Goal: Transaction & Acquisition: Obtain resource

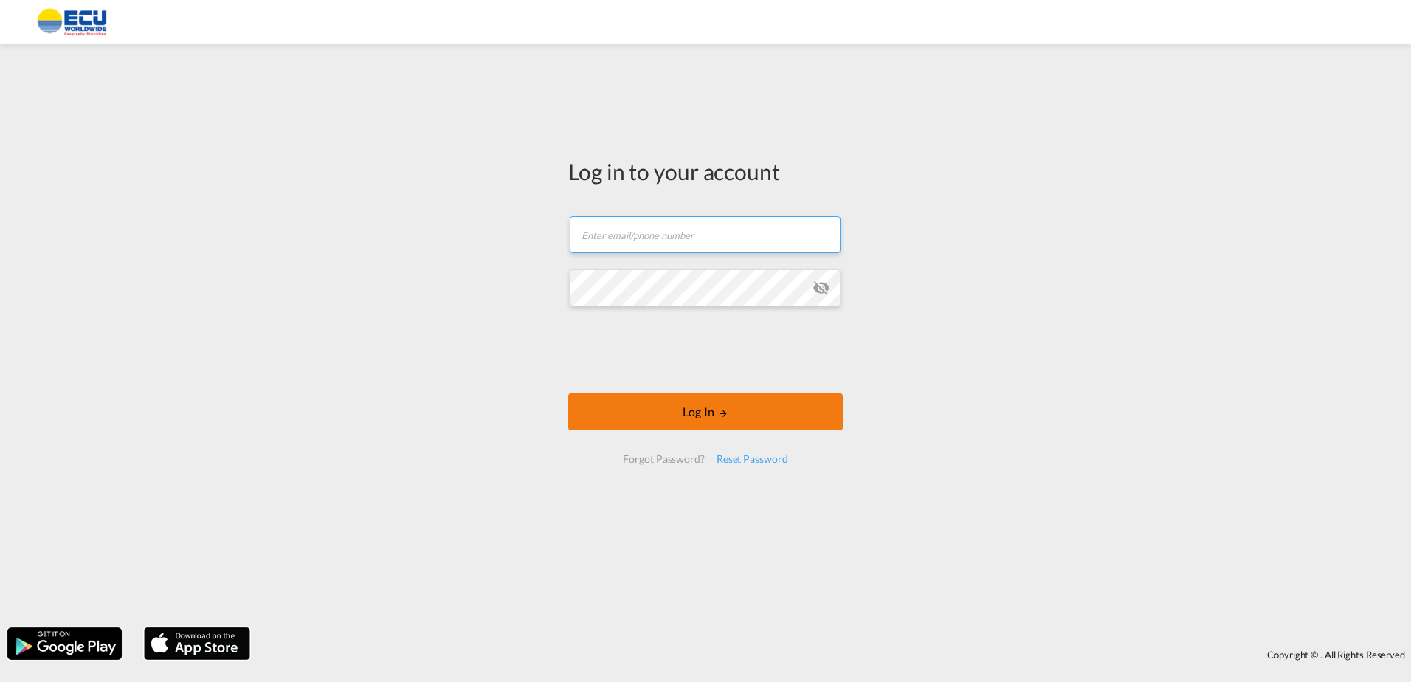
type input "[PERSON_NAME][EMAIL_ADDRESS][DOMAIN_NAME]"
click at [705, 416] on button "Log In" at bounding box center [705, 411] width 274 height 37
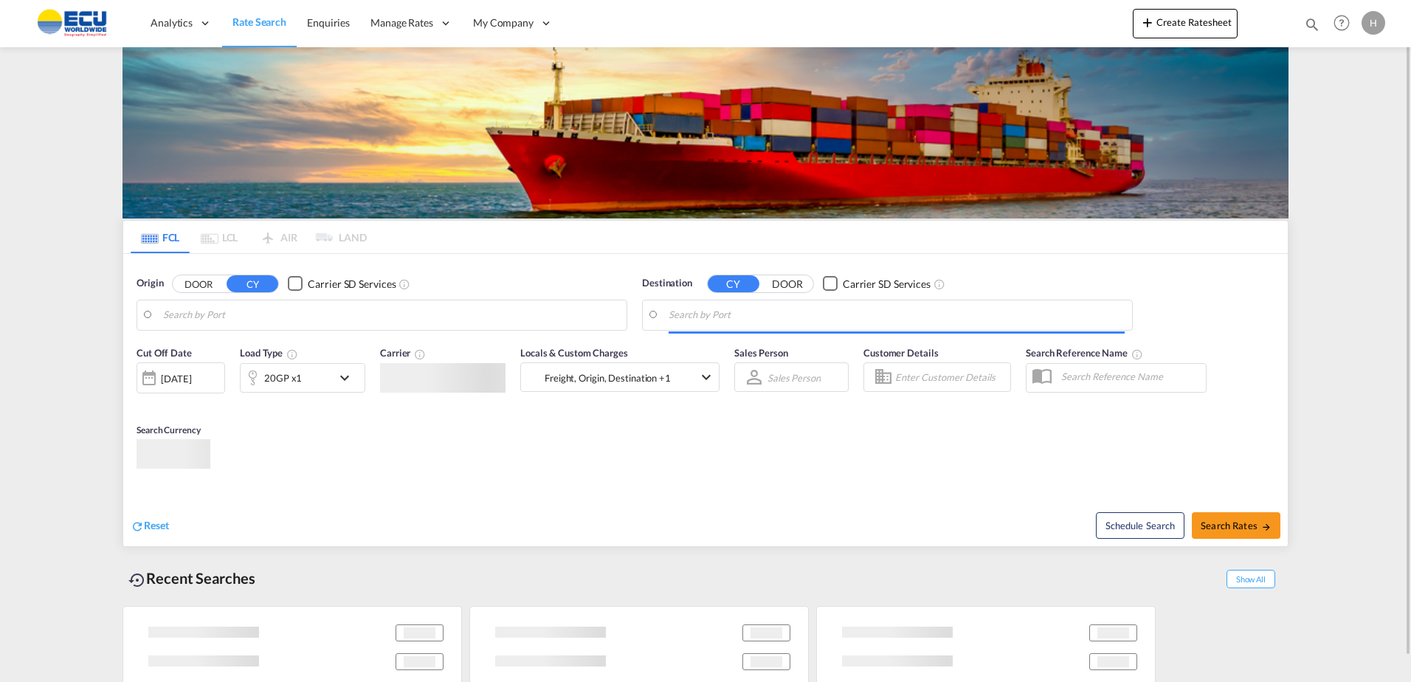
type input "[GEOGRAPHIC_DATA], [GEOGRAPHIC_DATA]"
type input "Xiamen, CNXMN"
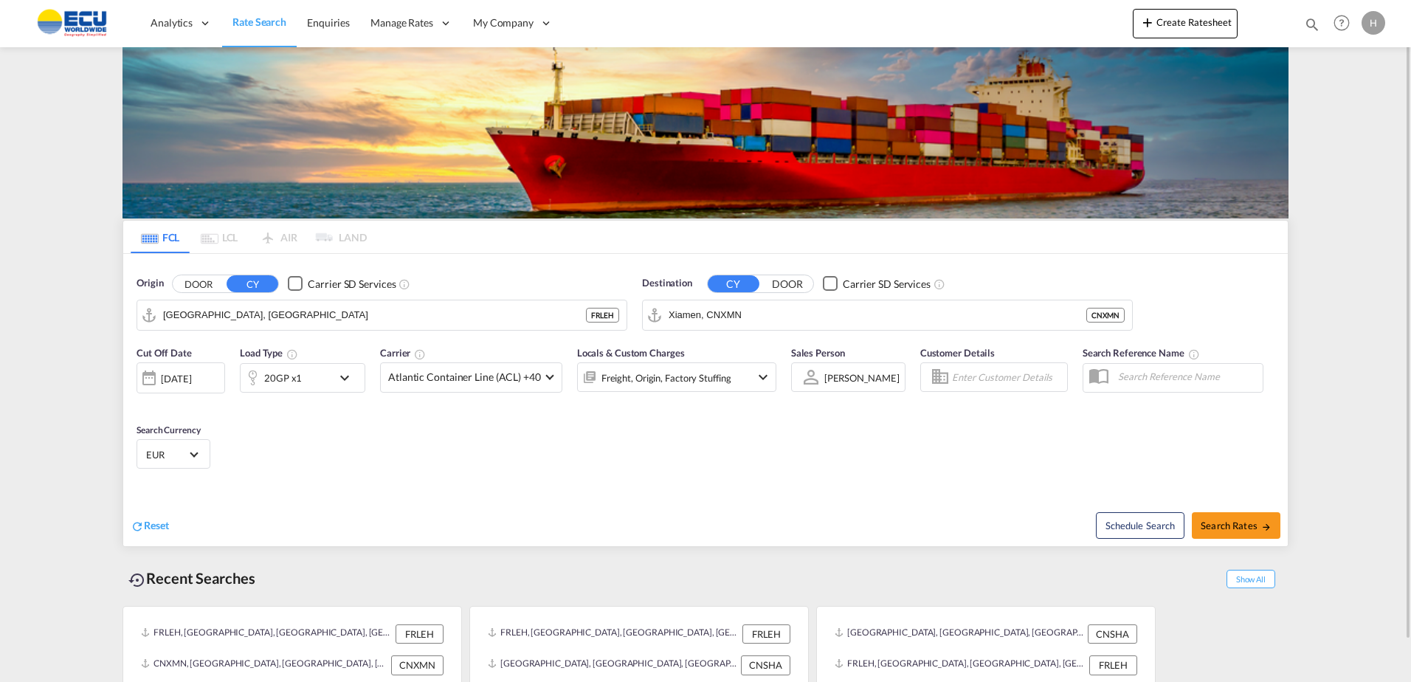
click at [325, 384] on div "20GP x1" at bounding box center [286, 378] width 91 height 30
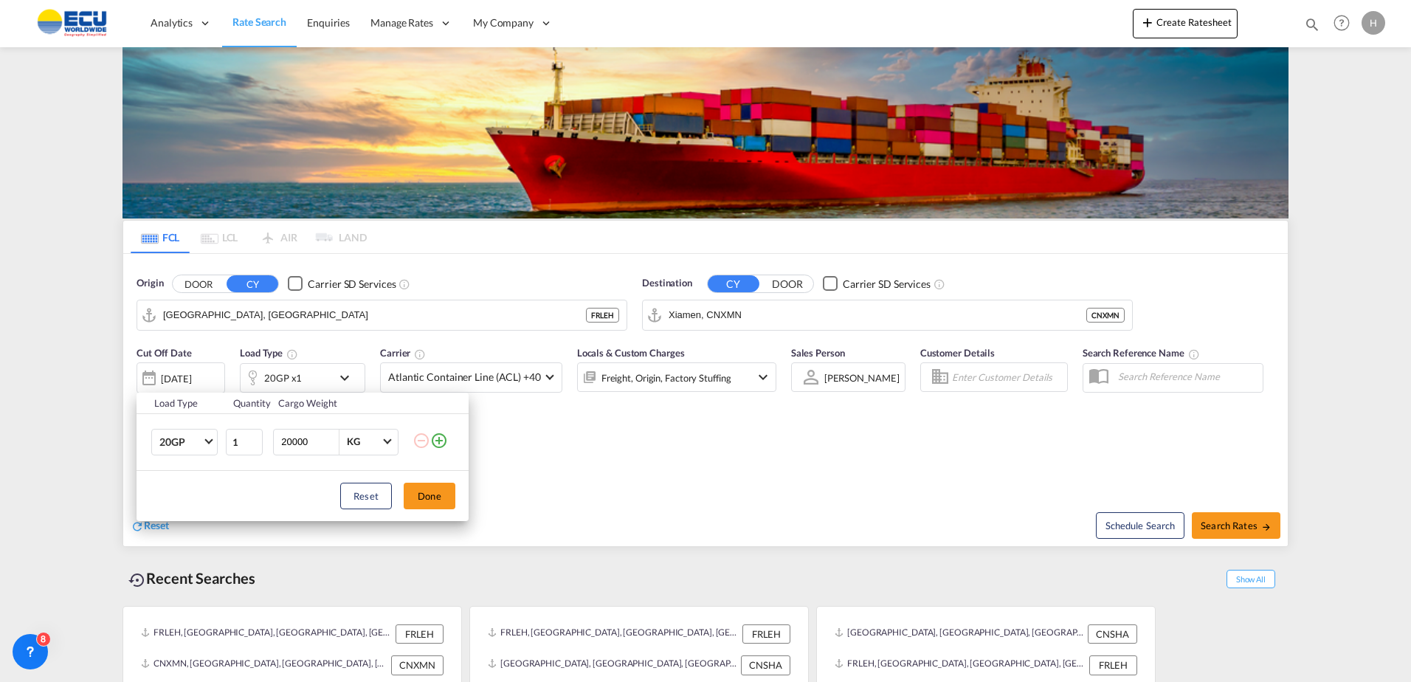
click at [610, 441] on div "Load Type Quantity Cargo Weight 20GP 20GP 40GP 40HC 45HC 20RE 40RE 40HR 20OT 40…" at bounding box center [705, 341] width 1411 height 682
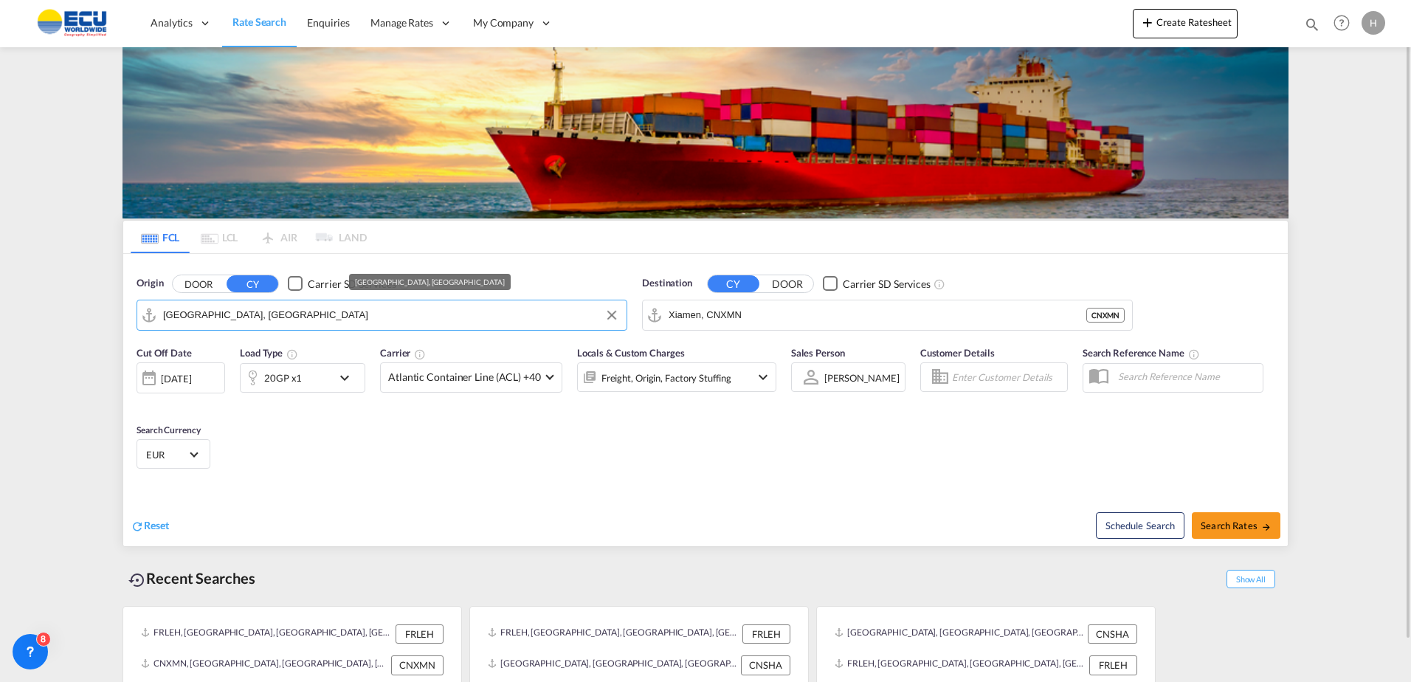
click at [374, 314] on input "[GEOGRAPHIC_DATA], [GEOGRAPHIC_DATA]" at bounding box center [391, 315] width 456 height 22
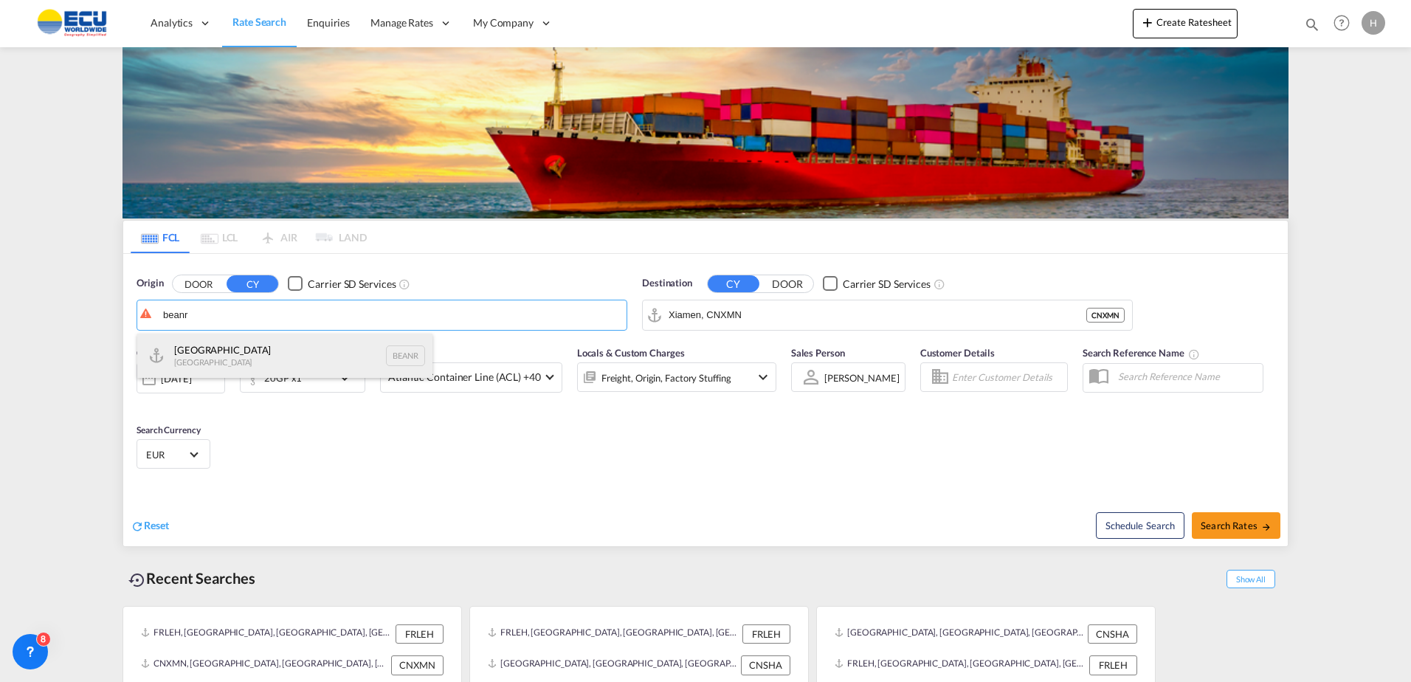
drag, startPoint x: 225, startPoint y: 353, endPoint x: 522, endPoint y: 327, distance: 297.8
click at [226, 353] on div "Antwerp [GEOGRAPHIC_DATA] BEANR" at bounding box center [284, 355] width 295 height 44
type input "[GEOGRAPHIC_DATA], BEANR"
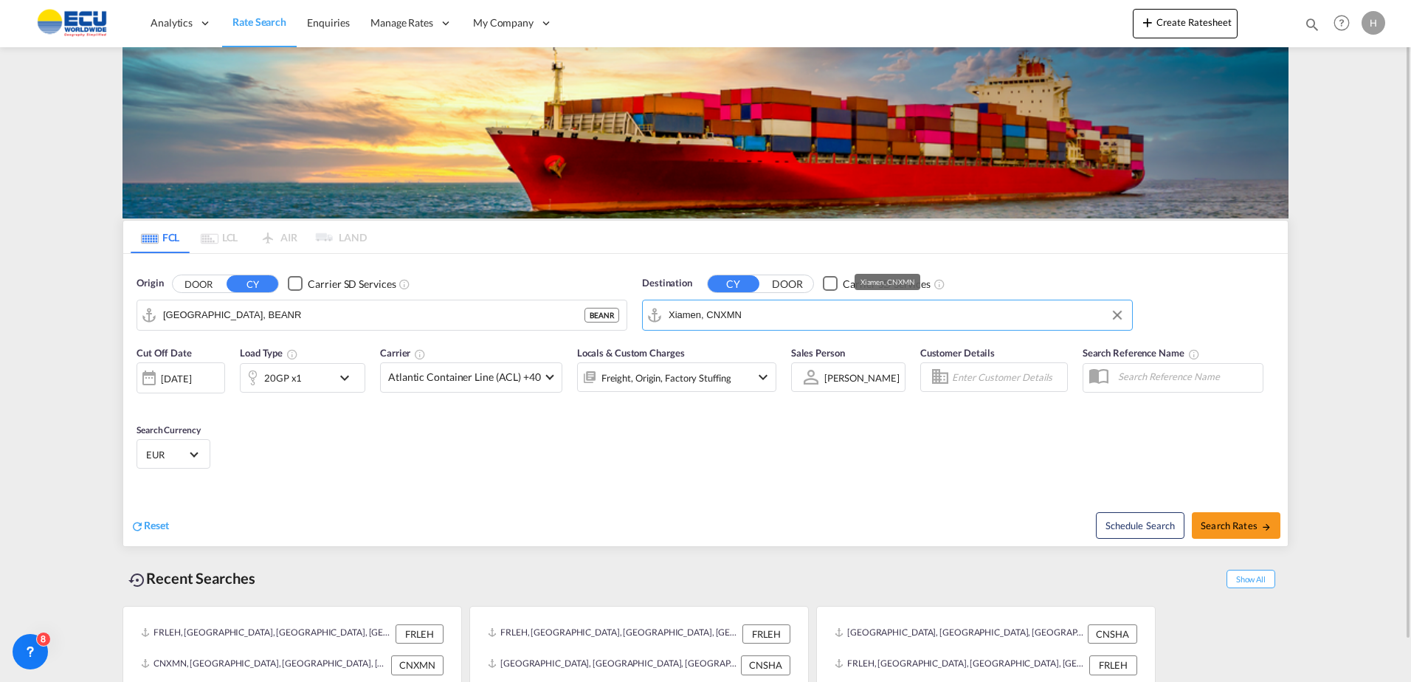
click at [763, 325] on input "Xiamen, CNXMN" at bounding box center [896, 315] width 456 height 22
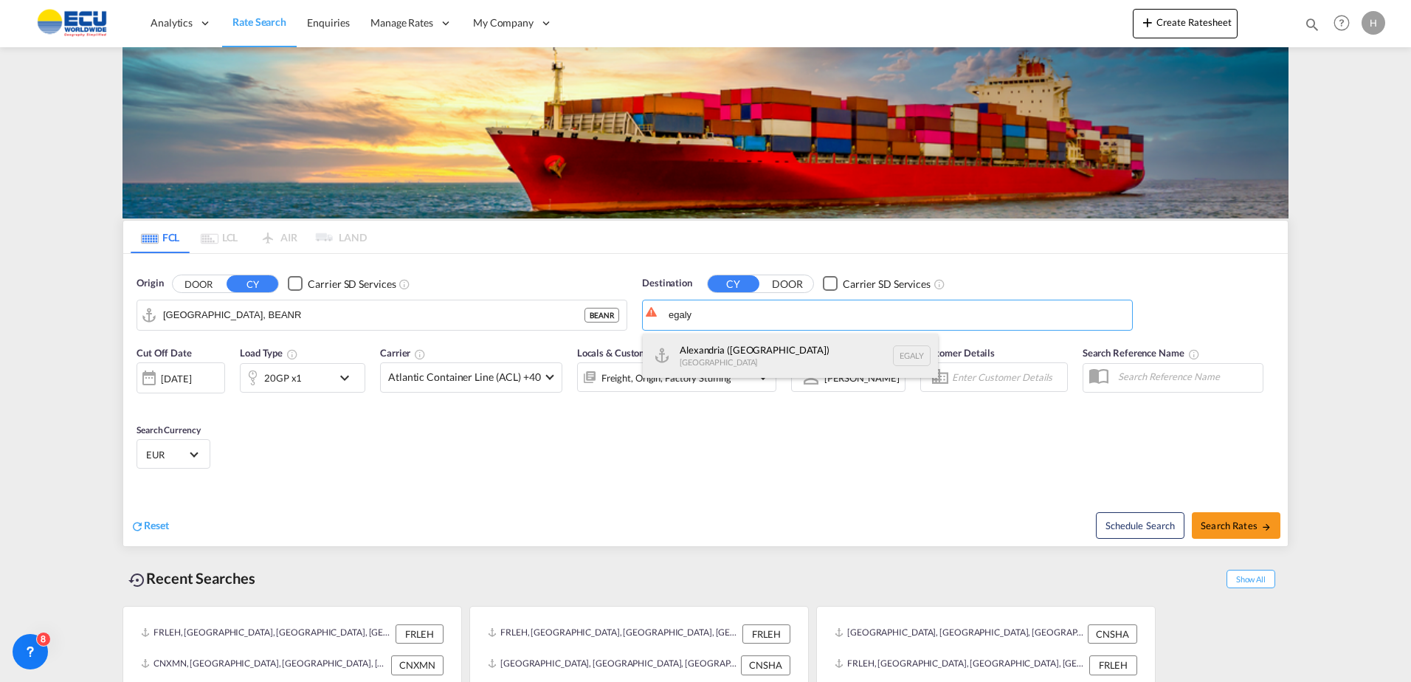
click at [747, 357] on div "Alexandria ([GEOGRAPHIC_DATA]) [GEOGRAPHIC_DATA] EGALY" at bounding box center [790, 355] width 295 height 44
type input "Alexandria ([GEOGRAPHIC_DATA]), EGALY"
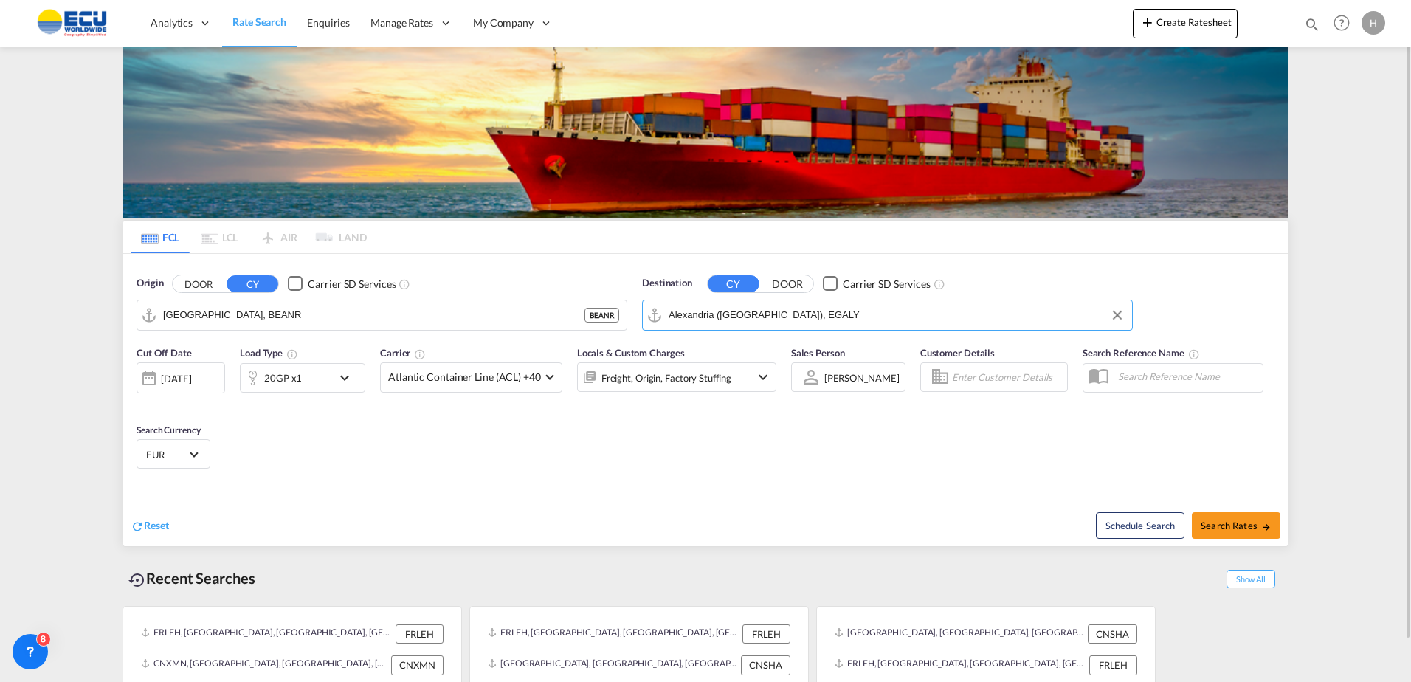
click at [496, 394] on div "Cut Off Date [DATE] [DATE] Load Type 20GP x1 Carrier Atlantic Container Line (A…" at bounding box center [456, 376] width 640 height 62
click at [497, 385] on md-select-value "Atlantic Container Line (ACL) +40" at bounding box center [471, 377] width 181 height 29
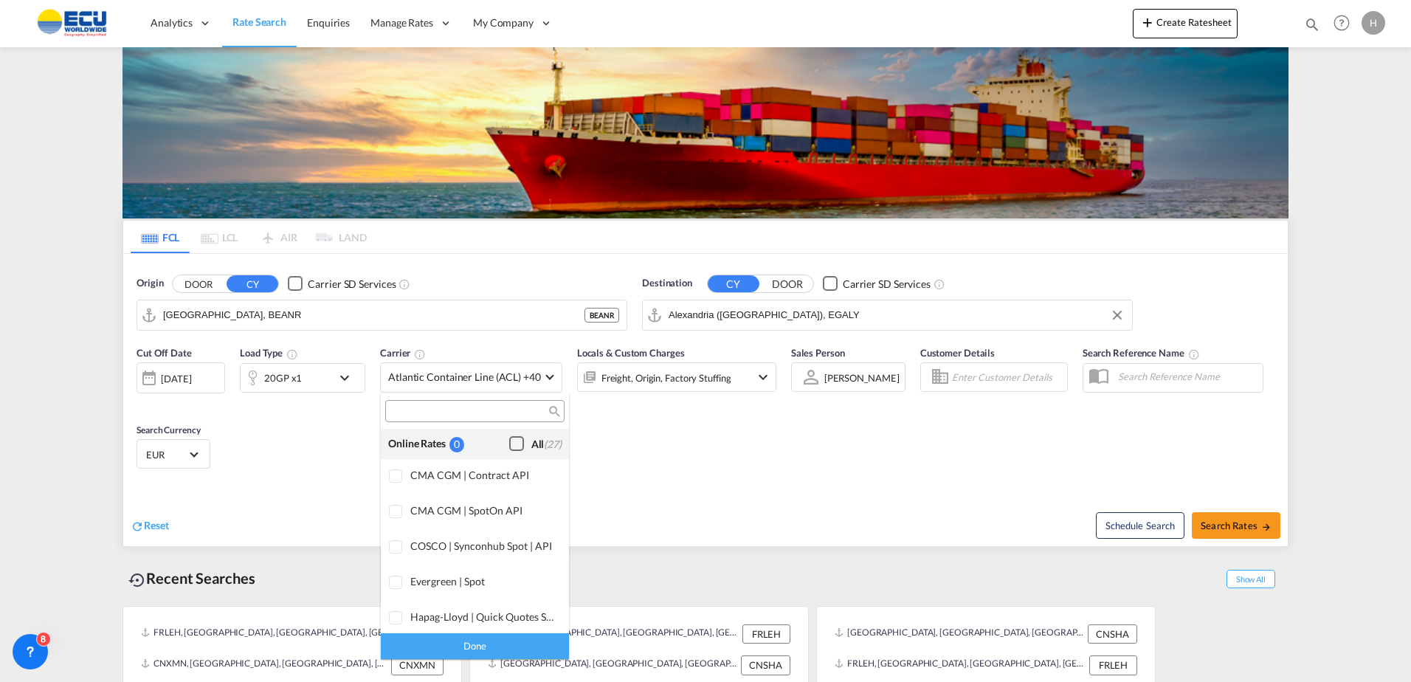
click at [516, 444] on md-checkbox "All (27)" at bounding box center [535, 443] width 52 height 15
click at [510, 645] on div "Done" at bounding box center [475, 646] width 188 height 26
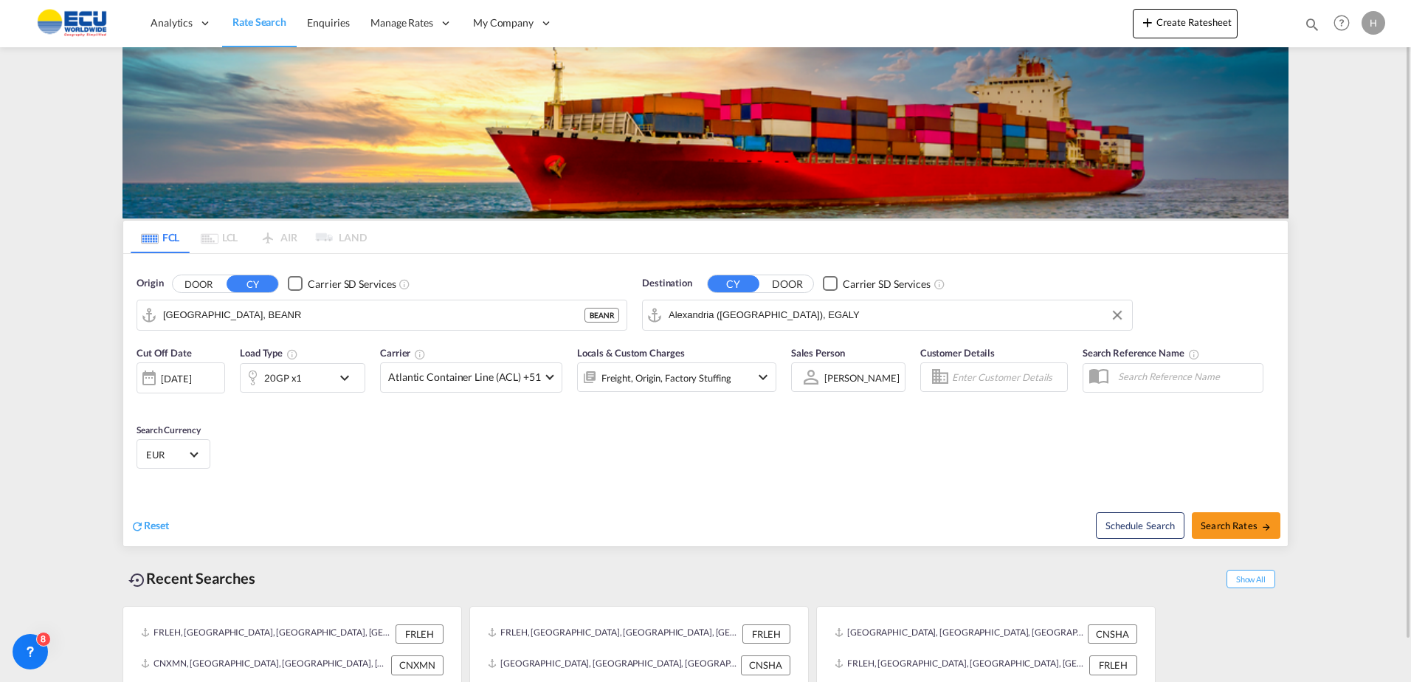
click at [660, 384] on div "Freight, Origin, Factory Stuffing" at bounding box center [666, 377] width 130 height 21
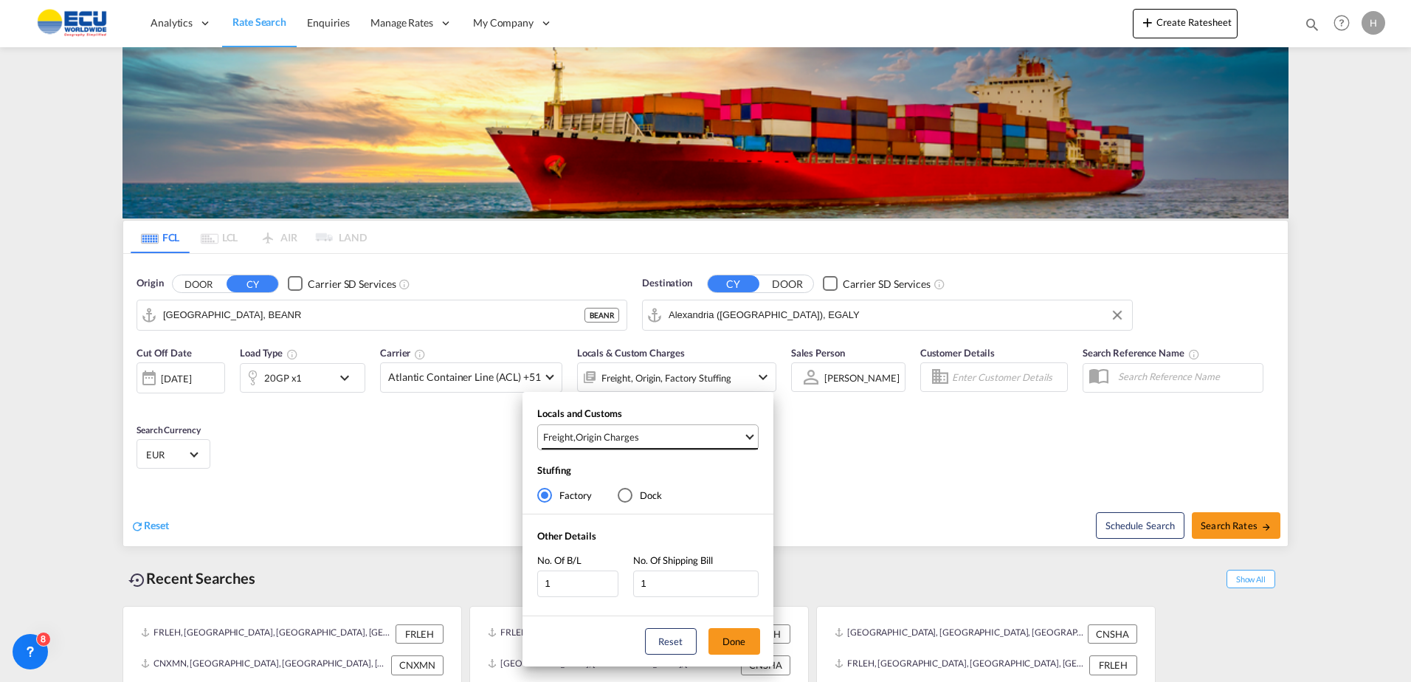
click at [679, 430] on span "Freight , Origin Charges" at bounding box center [643, 436] width 200 height 13
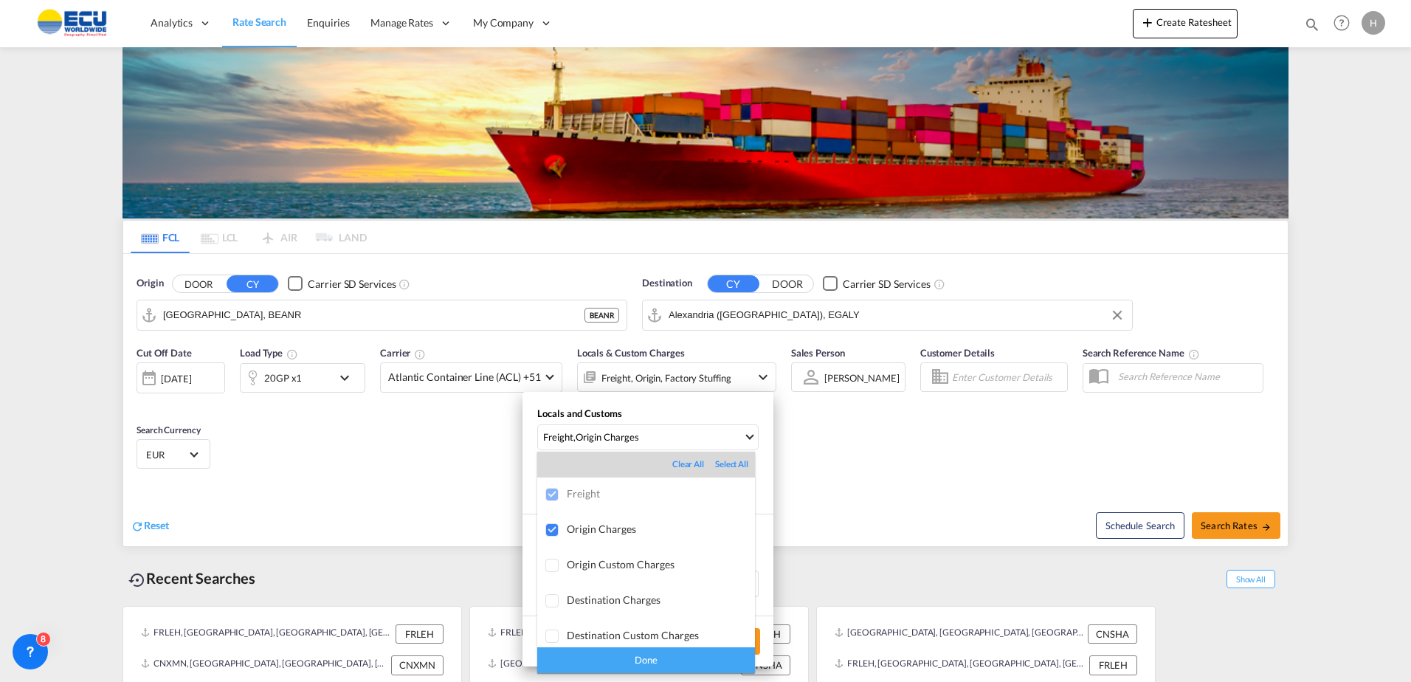
click at [868, 457] on md-backdrop at bounding box center [705, 341] width 1411 height 682
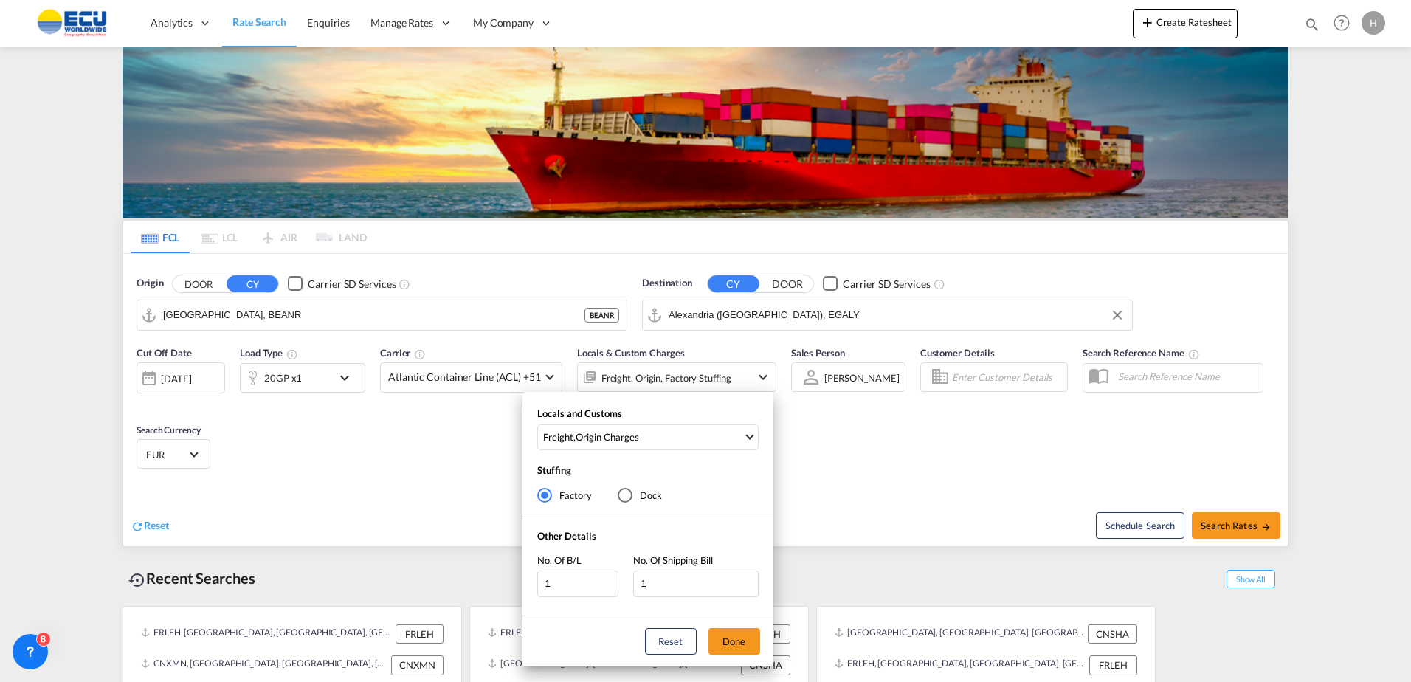
drag, startPoint x: 1214, startPoint y: 523, endPoint x: 1224, endPoint y: 523, distance: 9.6
click at [1224, 523] on div "Locals and Customs Freight , Origin Charges Stuffing Factory Dock Other Details…" at bounding box center [705, 341] width 1411 height 682
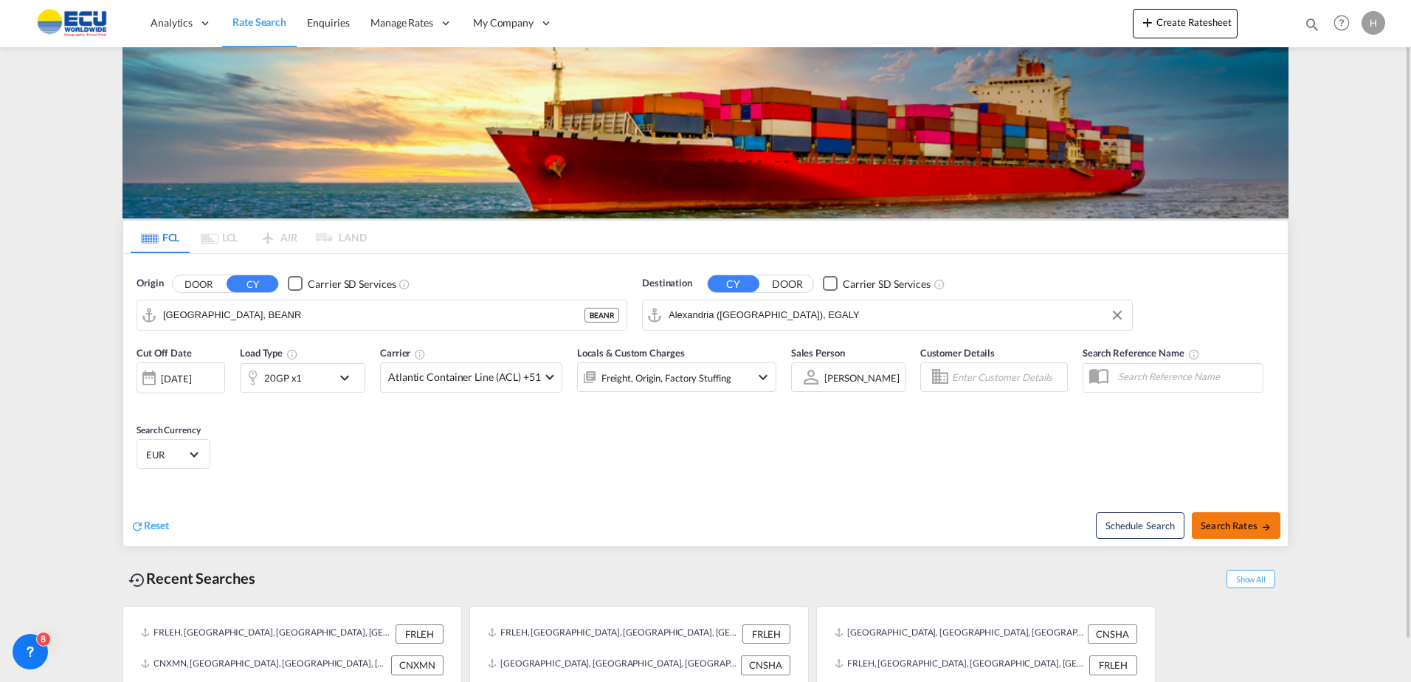
click at [1224, 523] on span "Search Rates" at bounding box center [1235, 525] width 71 height 12
type input "BEANR to EGALY / [DATE]"
